Goal: Check status: Check status

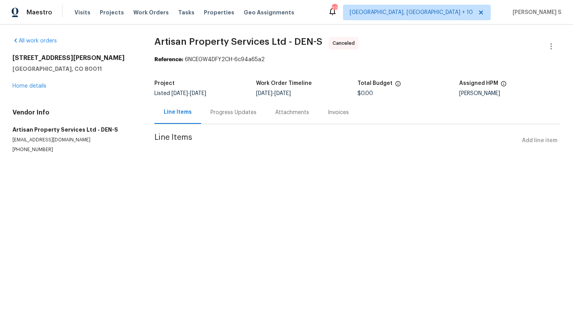
click at [234, 115] on div "Progress Updates" at bounding box center [233, 113] width 46 height 8
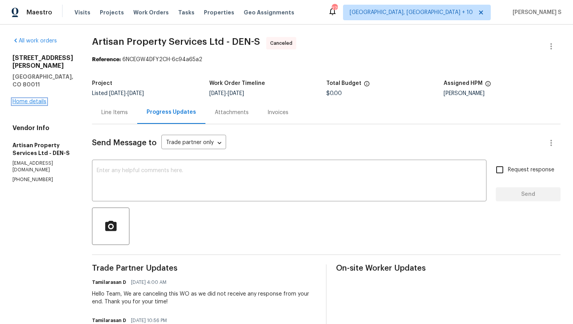
click at [36, 99] on link "Home details" at bounding box center [29, 101] width 34 height 5
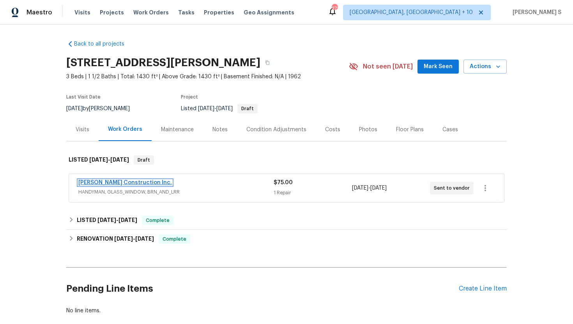
click at [106, 184] on link "[PERSON_NAME] Construction Inc." at bounding box center [125, 182] width 94 height 5
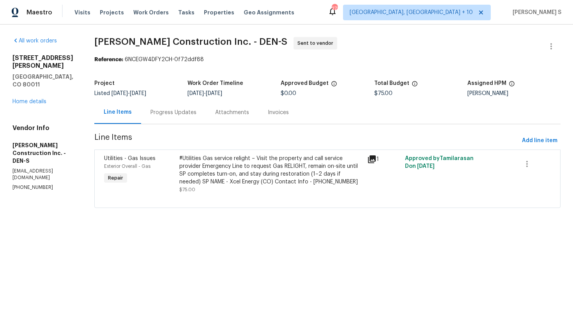
click at [182, 115] on div "Progress Updates" at bounding box center [173, 113] width 46 height 8
